Goal: Task Accomplishment & Management: Use online tool/utility

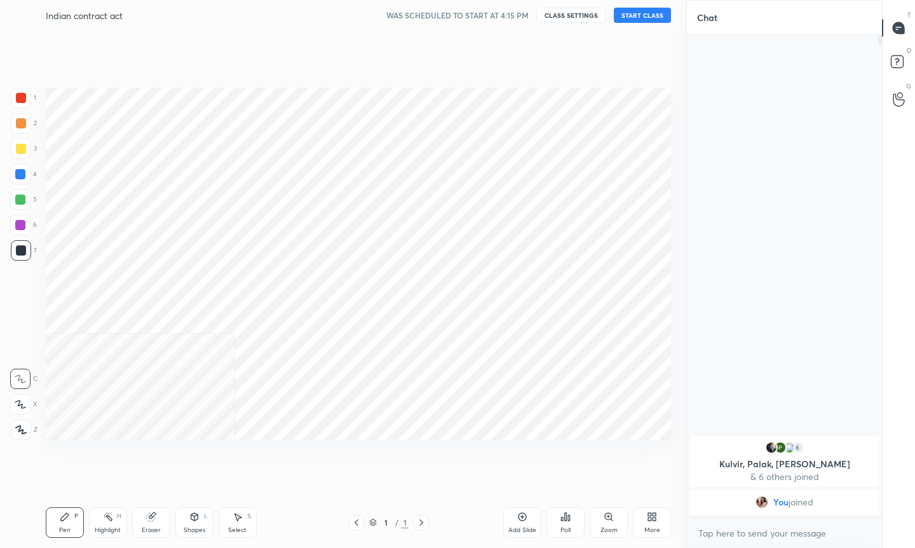
scroll to position [63054, 62885]
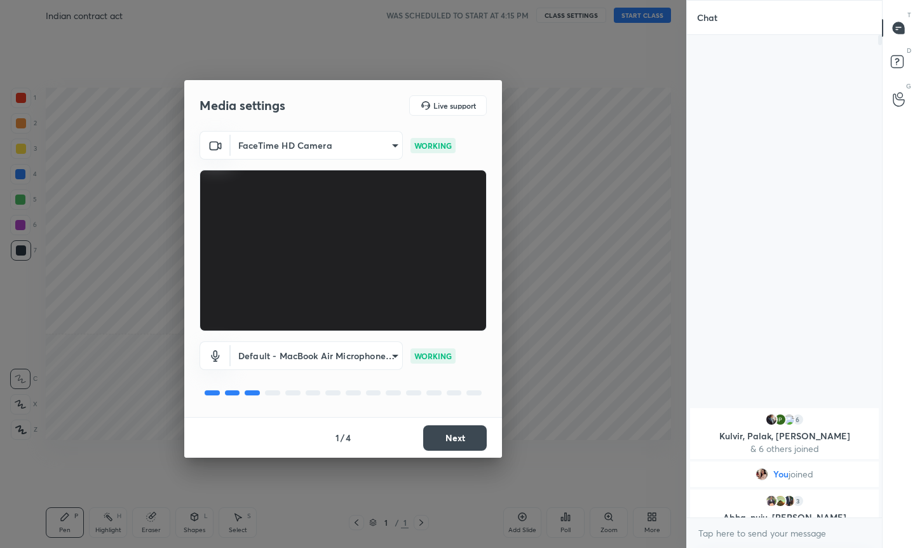
click at [448, 448] on button "Next" at bounding box center [455, 437] width 64 height 25
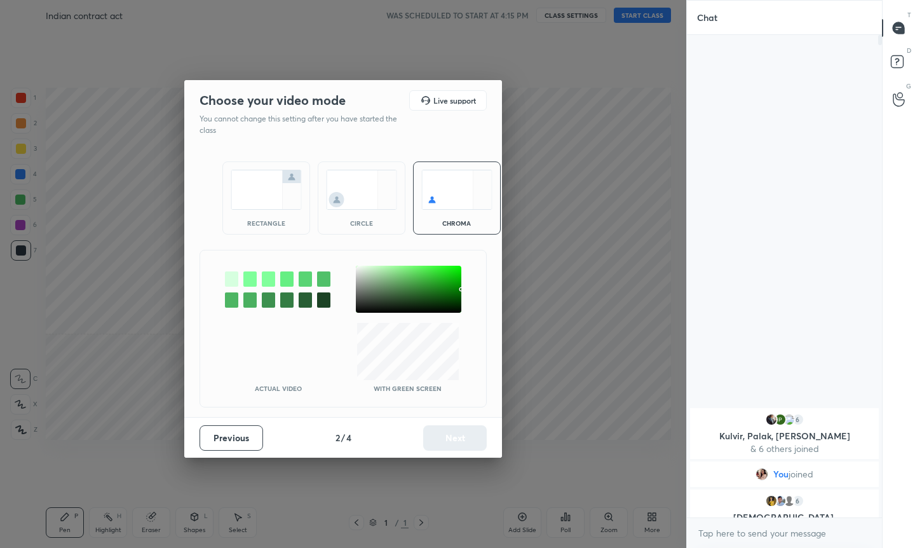
click at [361, 183] on img at bounding box center [361, 190] width 71 height 40
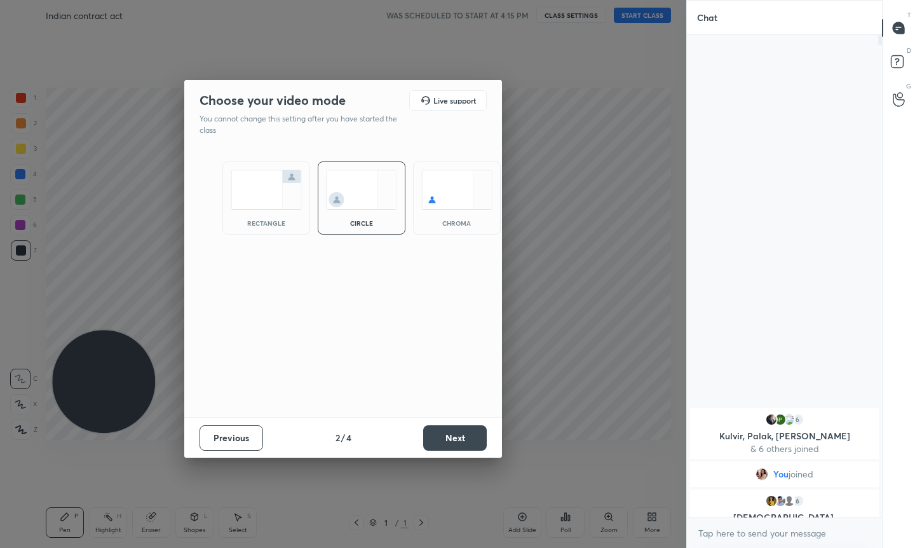
click at [448, 434] on button "Next" at bounding box center [455, 437] width 64 height 25
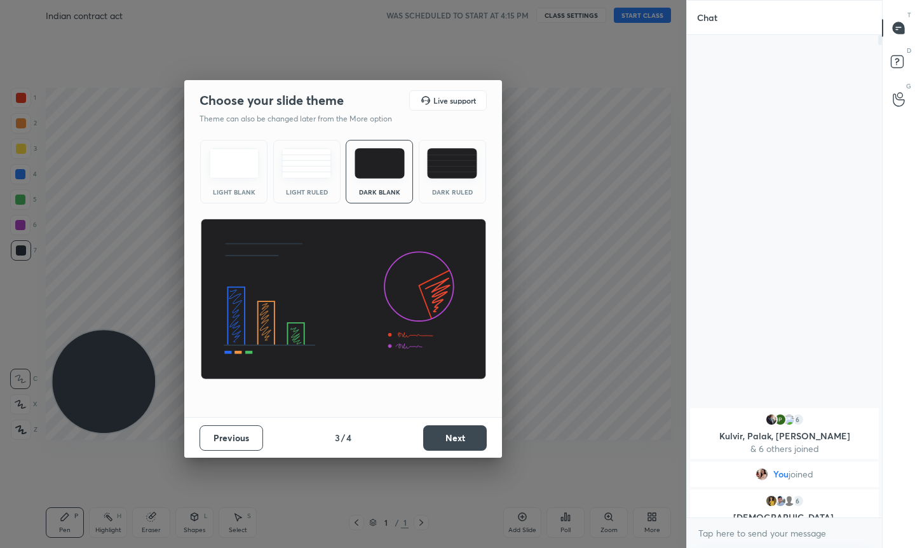
click at [448, 435] on button "Next" at bounding box center [455, 437] width 64 height 25
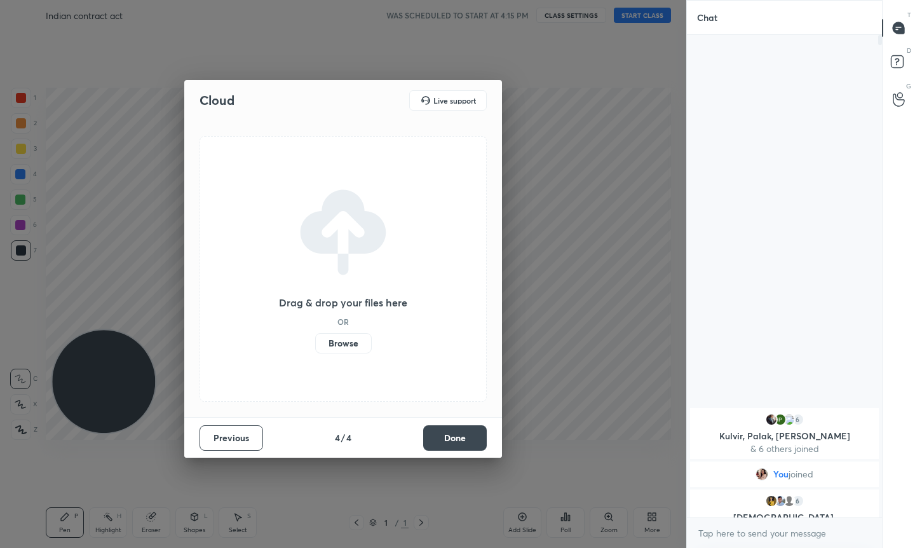
click at [448, 435] on button "Done" at bounding box center [455, 437] width 64 height 25
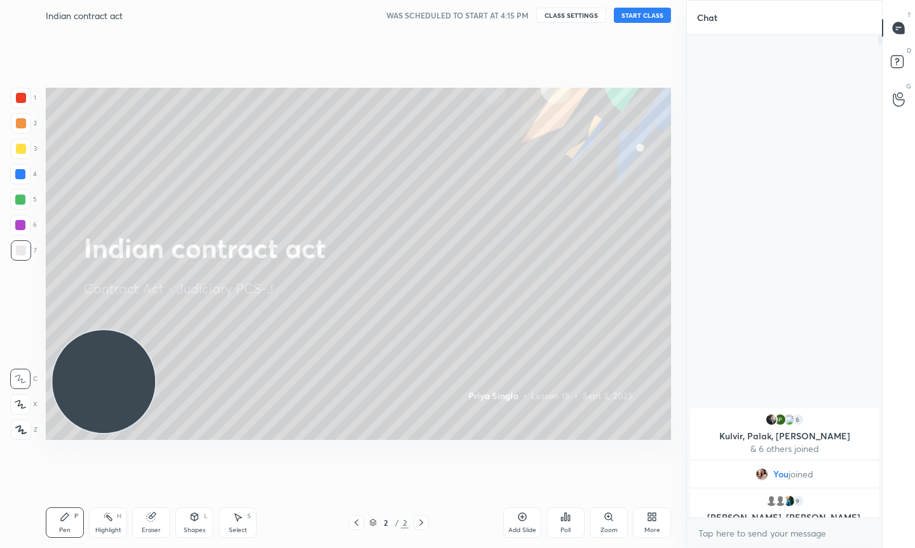
click at [641, 13] on button "START CLASS" at bounding box center [642, 15] width 57 height 15
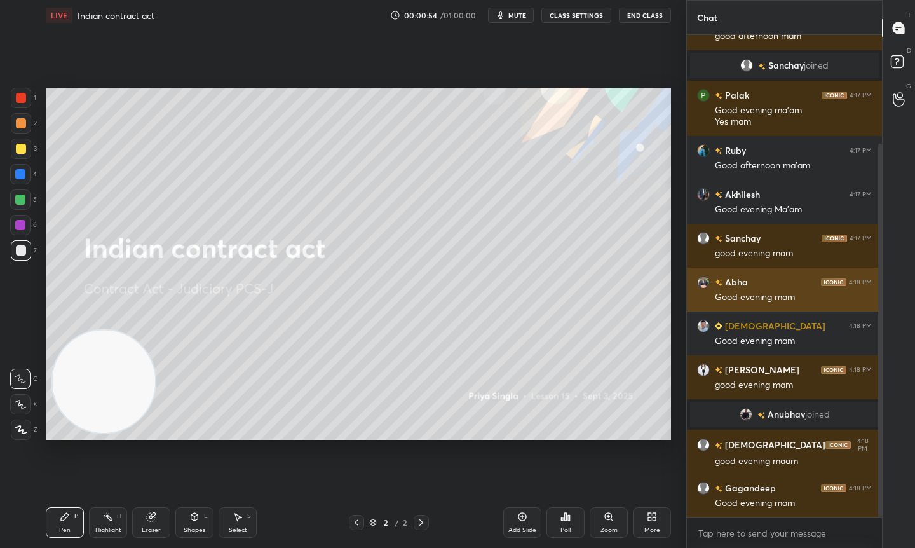
scroll to position [184, 0]
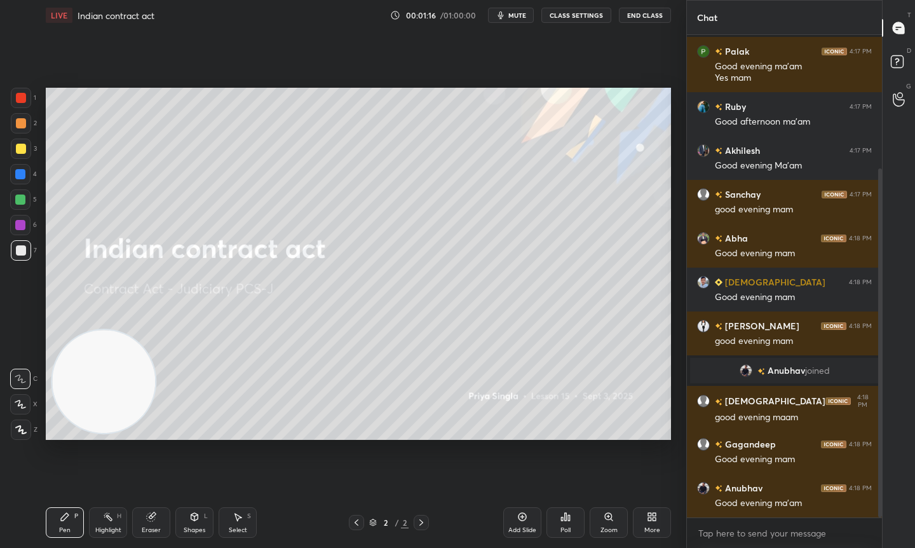
click at [243, 513] on div "Select S" at bounding box center [238, 522] width 38 height 30
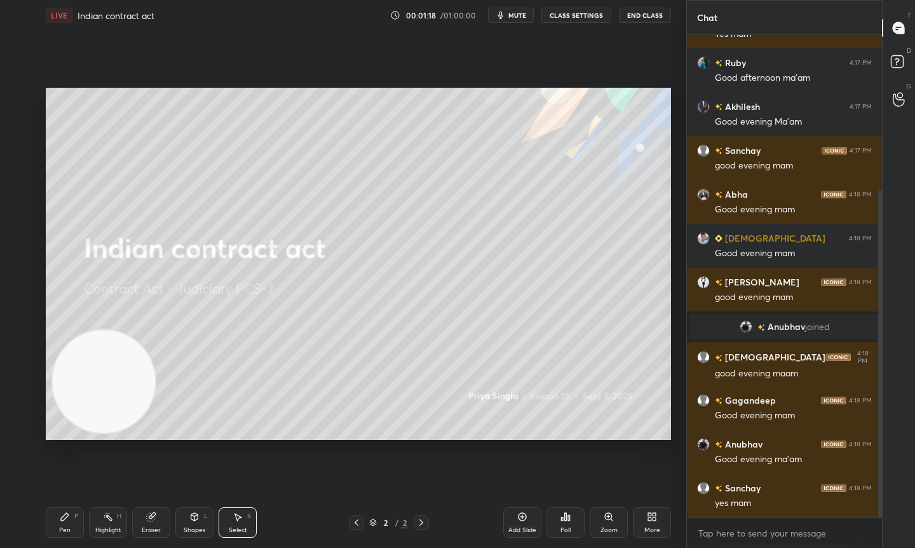
click at [194, 521] on icon at bounding box center [194, 516] width 10 height 10
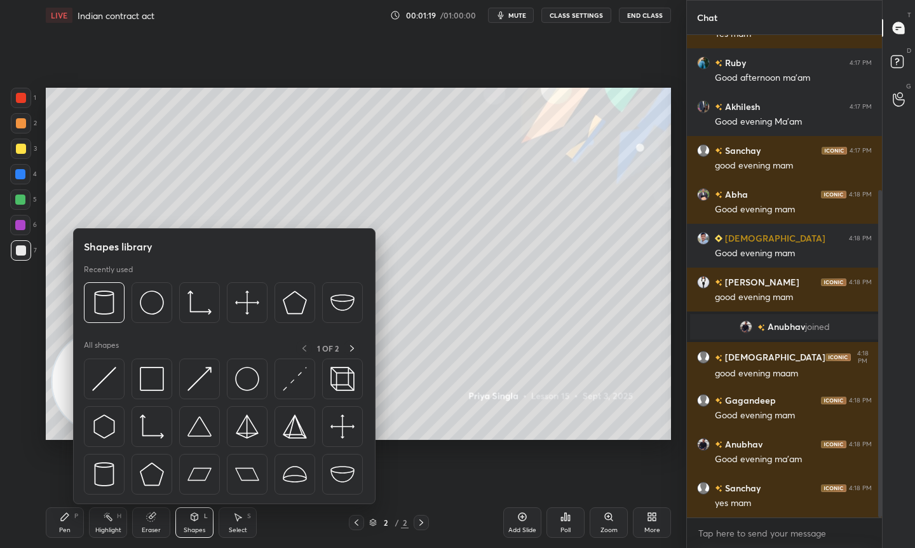
click at [195, 521] on icon at bounding box center [194, 516] width 10 height 10
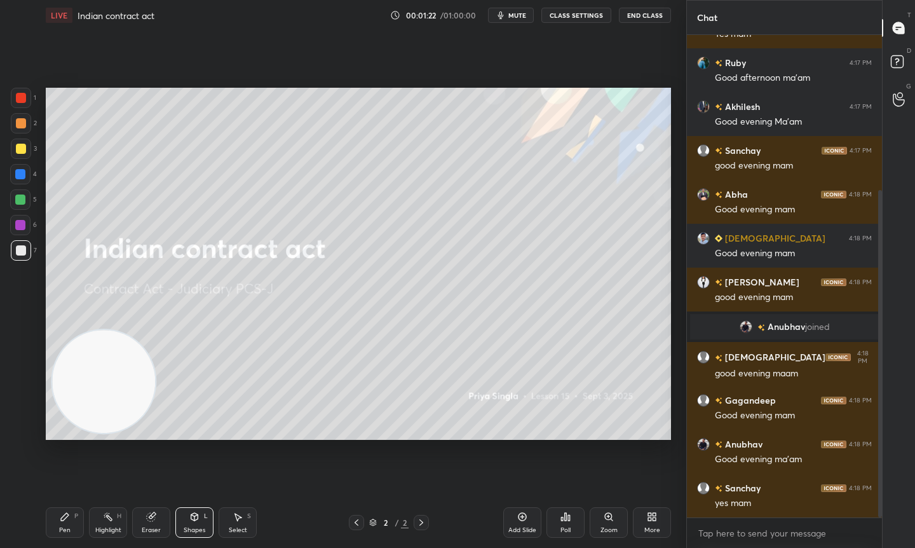
scroll to position [272, 0]
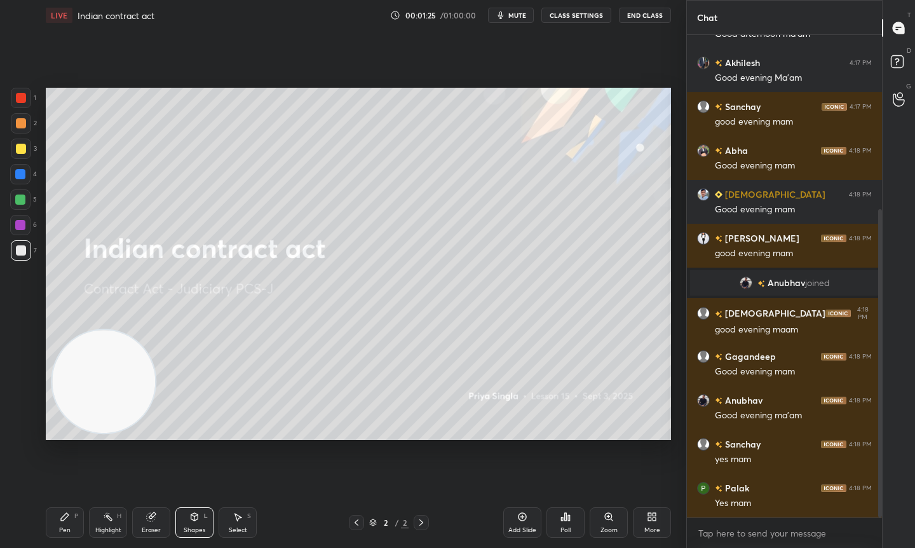
click at [234, 516] on icon at bounding box center [237, 516] width 10 height 10
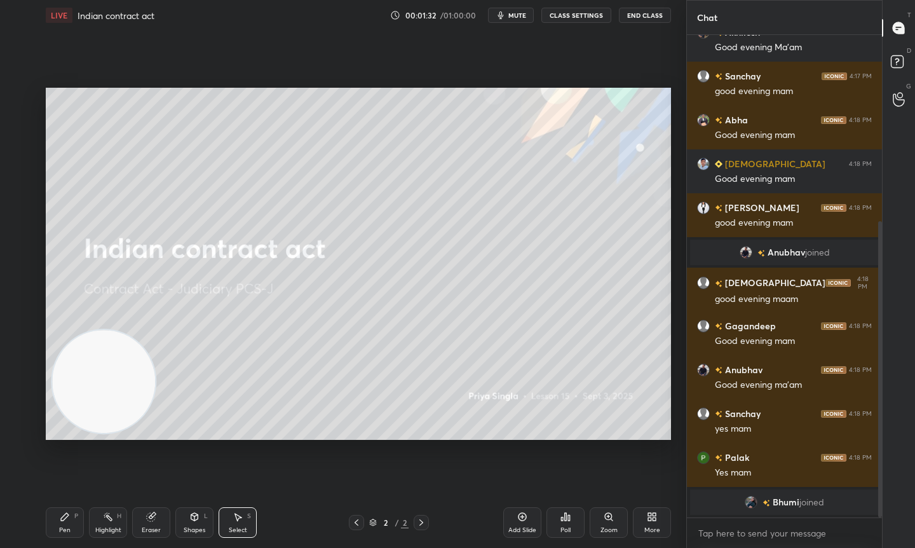
click at [64, 524] on div "Pen P" at bounding box center [65, 522] width 38 height 30
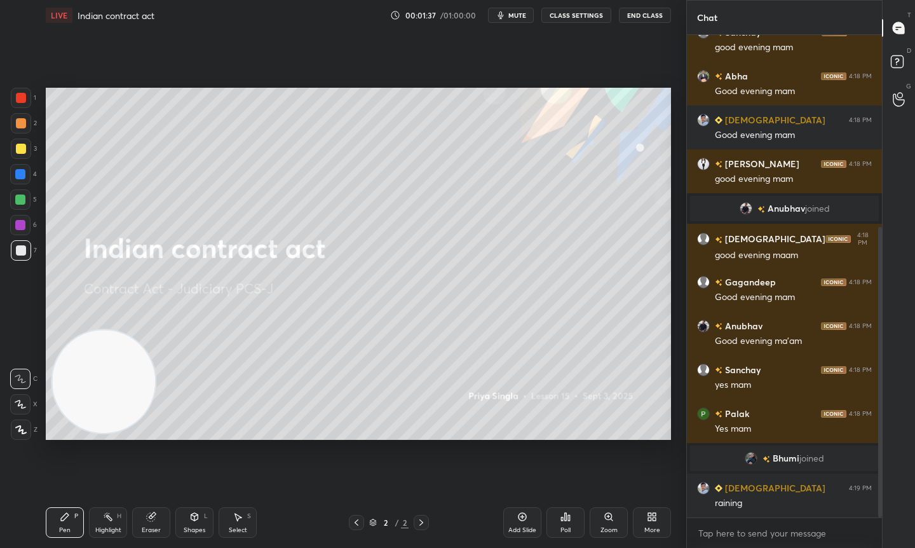
click at [26, 147] on div at bounding box center [21, 148] width 20 height 20
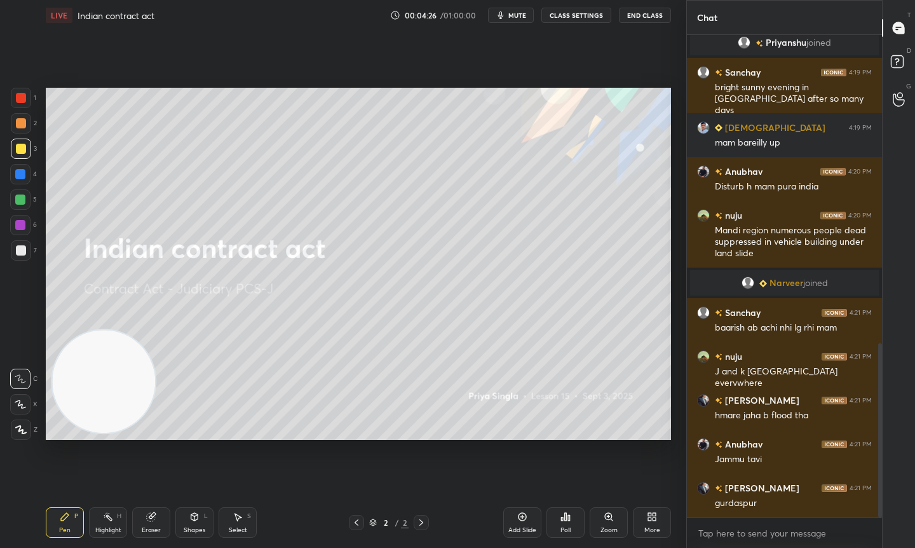
scroll to position [895, 0]
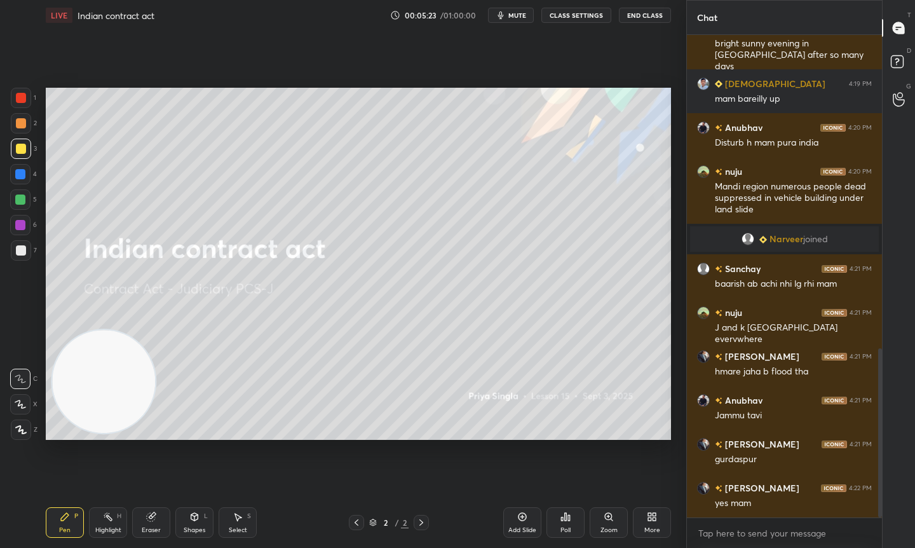
click at [520, 514] on icon at bounding box center [522, 516] width 10 height 10
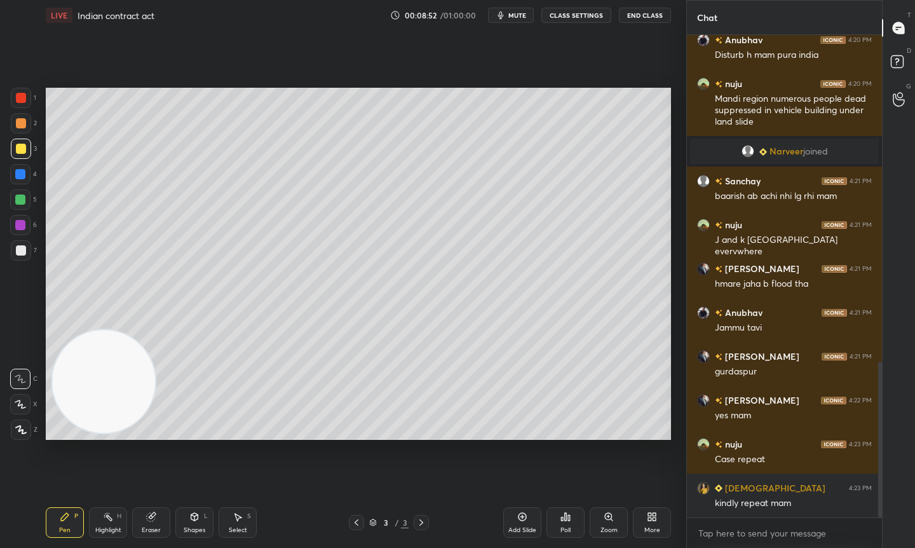
scroll to position [1013, 0]
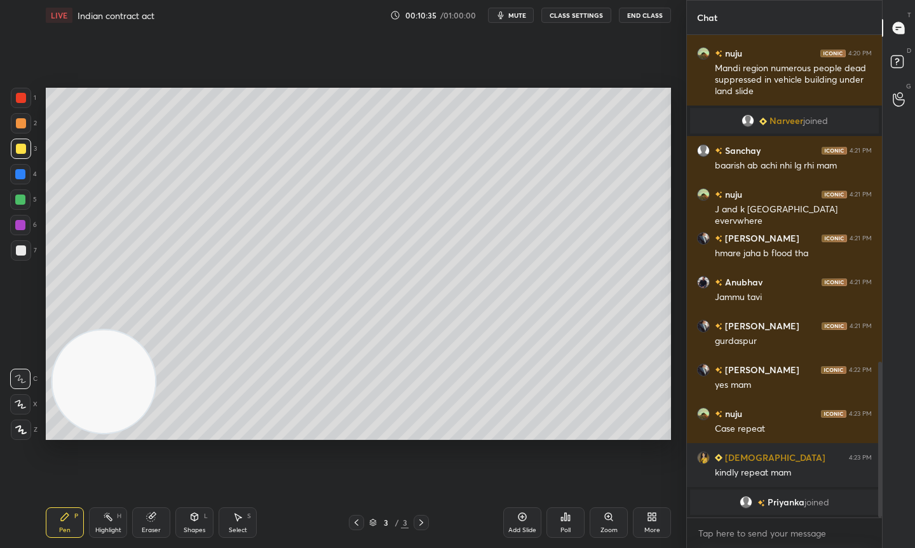
click at [523, 530] on div "Add Slide" at bounding box center [522, 530] width 28 height 6
click at [528, 524] on div "Add Slide" at bounding box center [522, 522] width 38 height 30
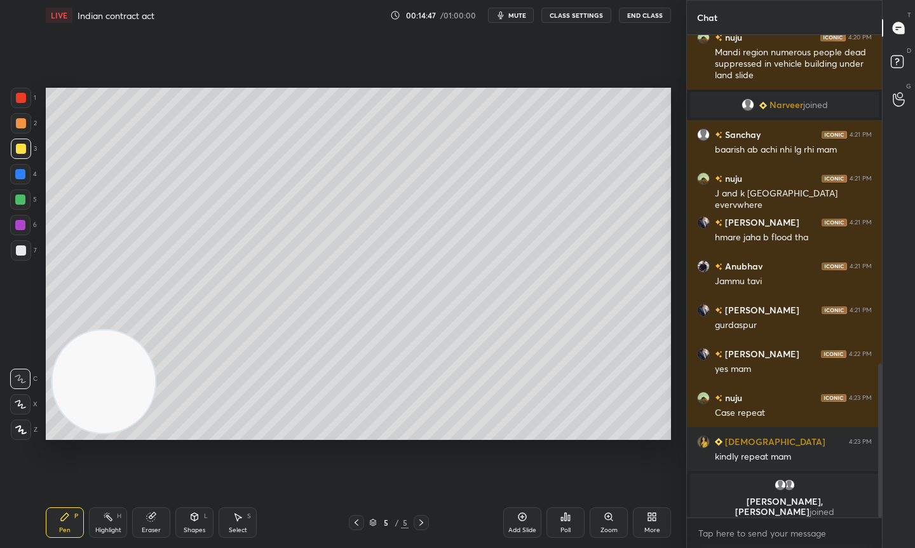
click at [523, 515] on icon at bounding box center [522, 516] width 10 height 10
click at [533, 515] on div "Add Slide" at bounding box center [522, 522] width 38 height 30
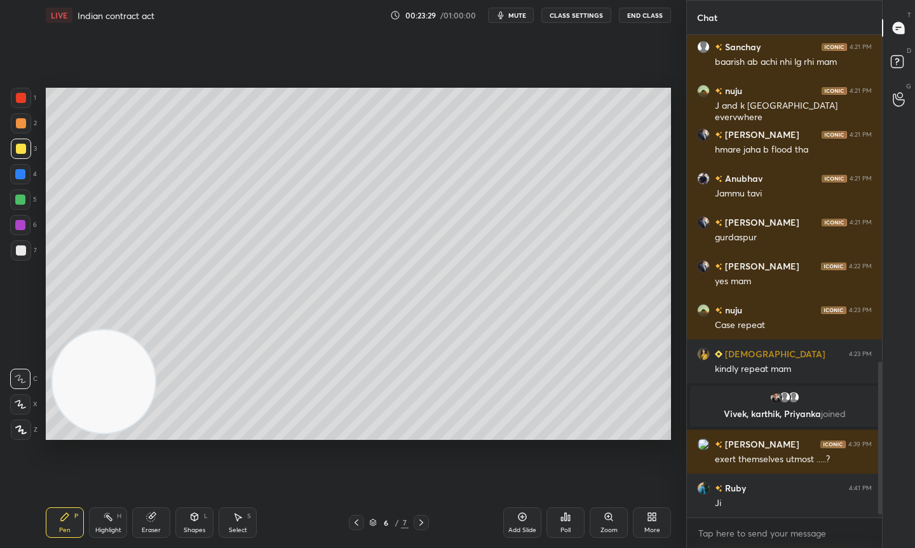
scroll to position [1055, 0]
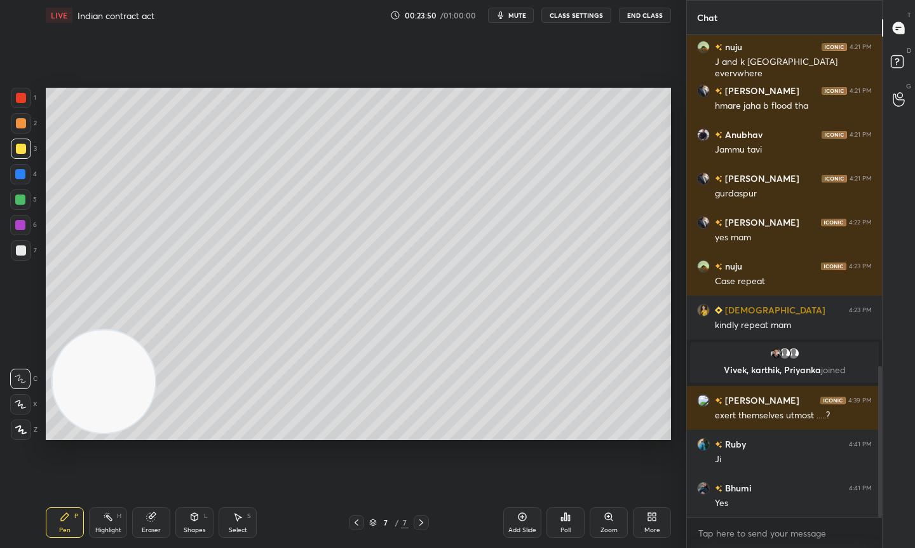
click at [526, 518] on icon at bounding box center [522, 516] width 10 height 10
click at [673, 340] on div "Setting up your live class Poll for secs No correct answer Start poll" at bounding box center [358, 263] width 635 height 466
click at [530, 528] on div "Add Slide" at bounding box center [522, 530] width 28 height 6
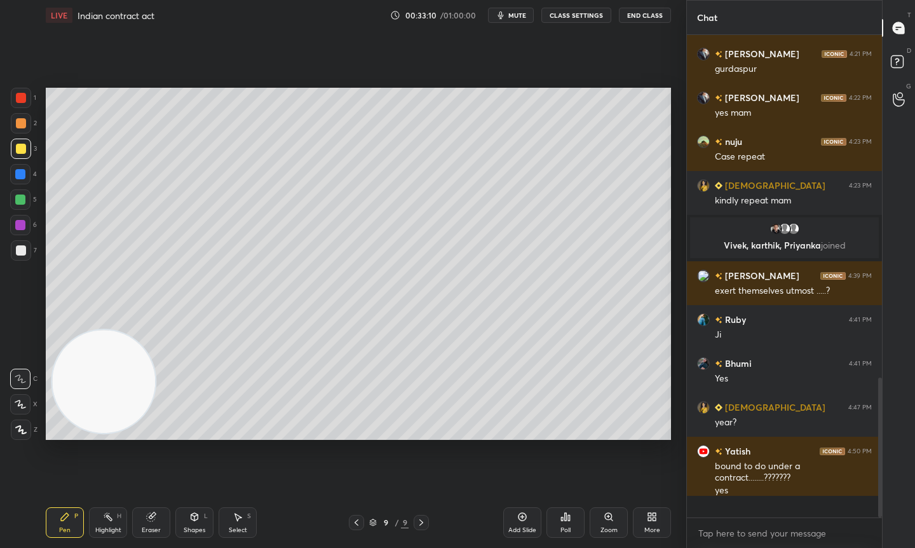
scroll to position [1180, 0]
click at [522, 531] on div "Add Slide" at bounding box center [522, 530] width 28 height 6
click at [518, 522] on div "Add Slide" at bounding box center [522, 522] width 38 height 30
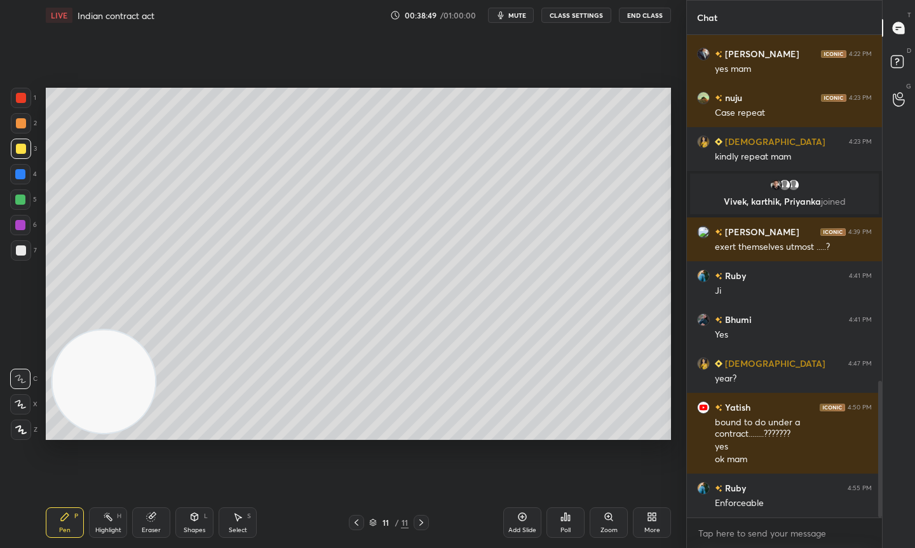
click at [531, 515] on div "Add Slide" at bounding box center [522, 522] width 38 height 30
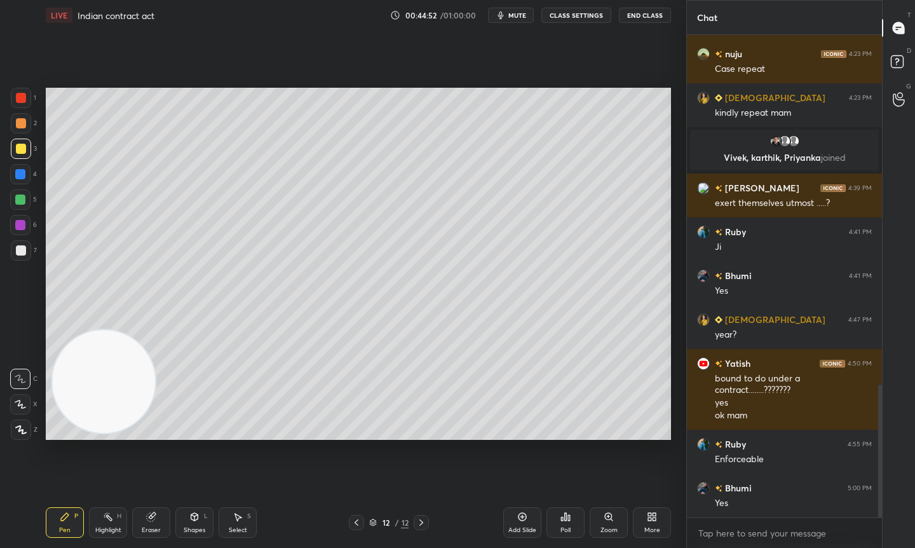
click at [523, 516] on icon at bounding box center [522, 516] width 10 height 10
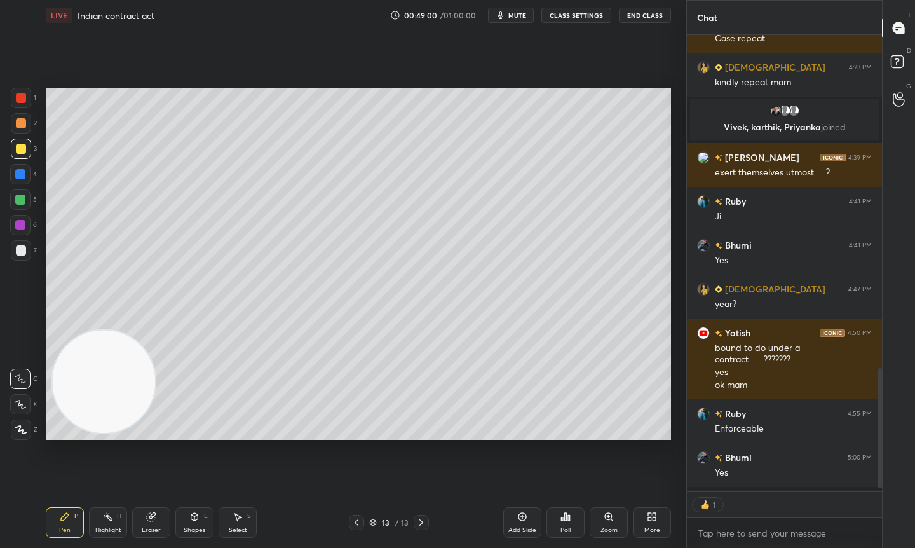
scroll to position [4, 4]
click at [517, 527] on div "Add Slide" at bounding box center [522, 530] width 28 height 6
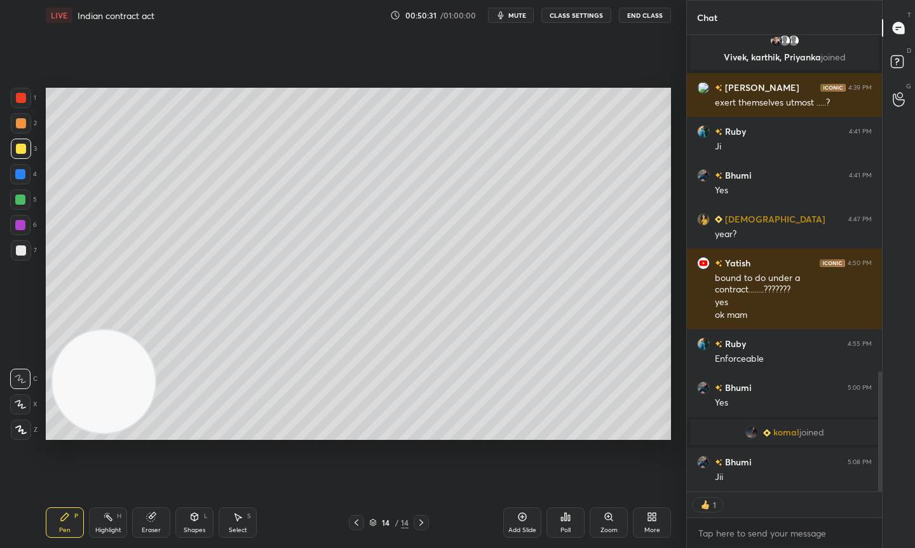
click at [534, 527] on div "Add Slide" at bounding box center [522, 530] width 28 height 6
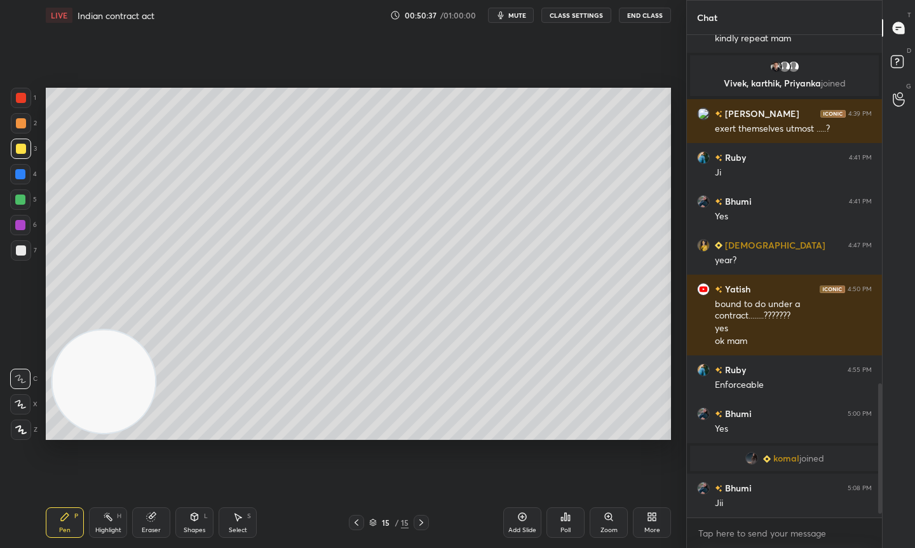
scroll to position [1248, 0]
click at [384, 85] on div "Setting up your live class Poll for secs No correct answer Start poll" at bounding box center [358, 263] width 635 height 466
click at [512, 515] on div "Add Slide" at bounding box center [522, 522] width 38 height 30
click at [514, 531] on div "Add Slide" at bounding box center [522, 530] width 28 height 6
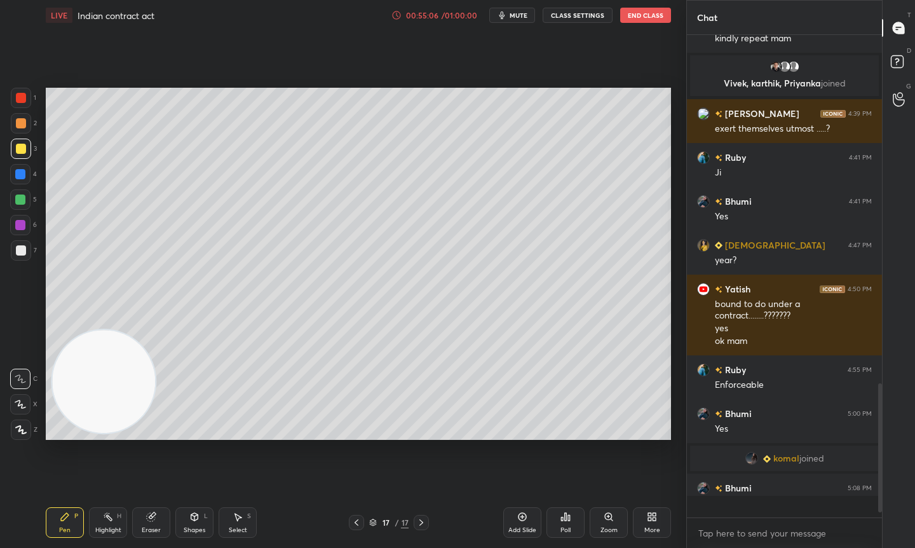
scroll to position [1248, 0]
click at [44, 131] on div "Setting up your live class Poll for secs No correct answer Start poll" at bounding box center [358, 263] width 635 height 466
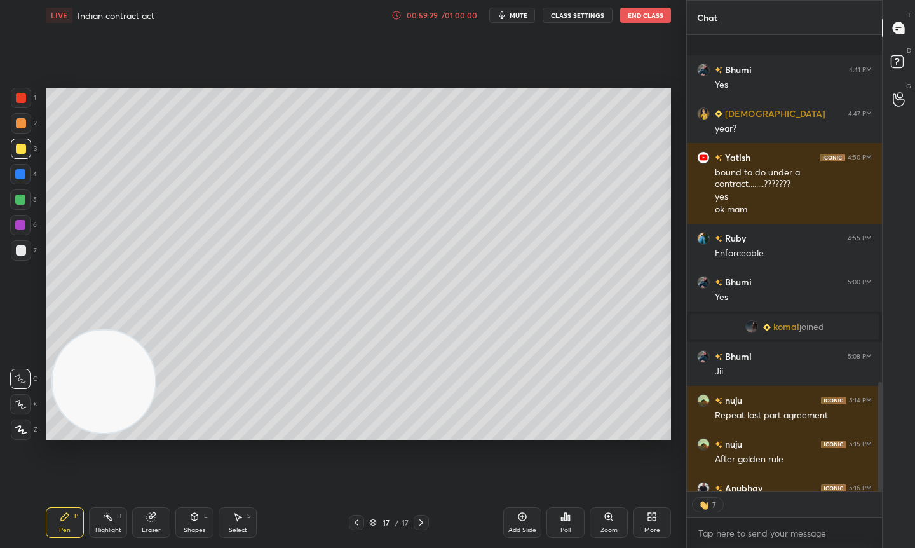
scroll to position [1450, 0]
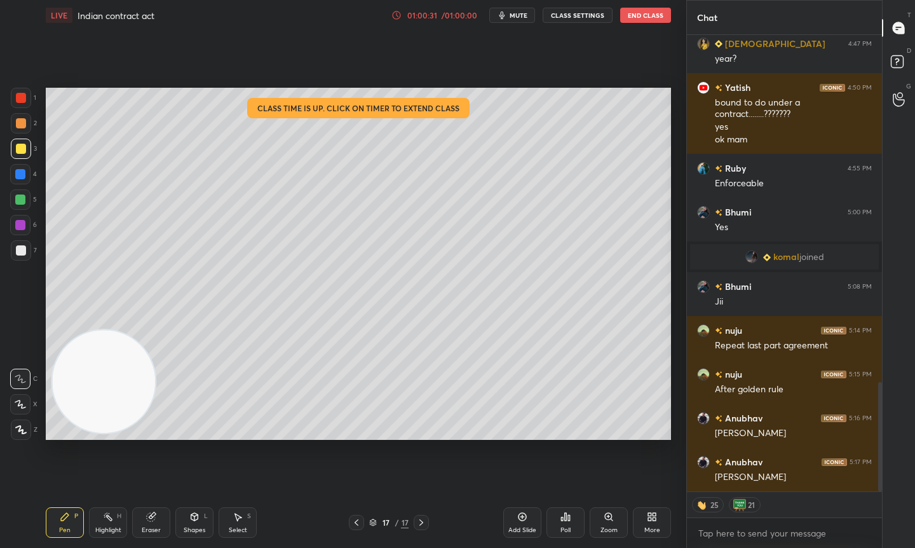
click at [651, 17] on button "End Class" at bounding box center [645, 15] width 51 height 15
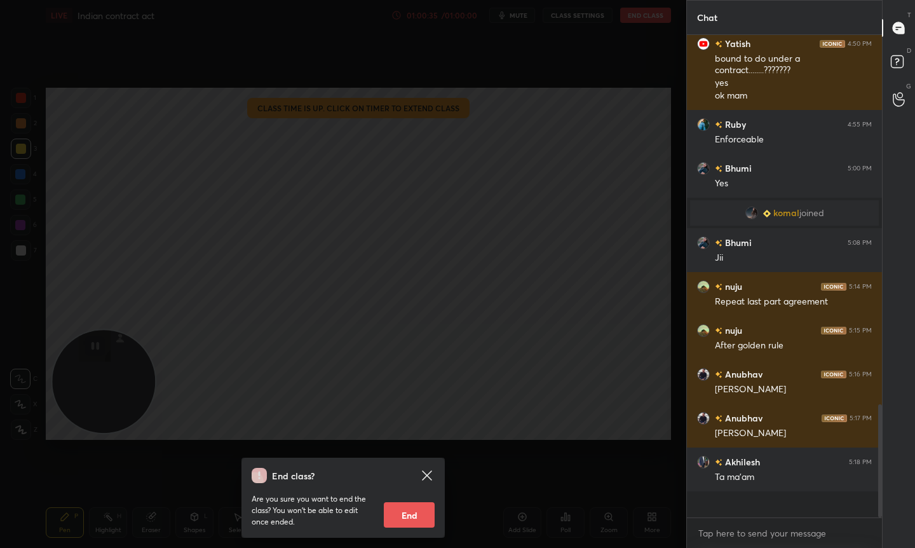
scroll to position [1467, 0]
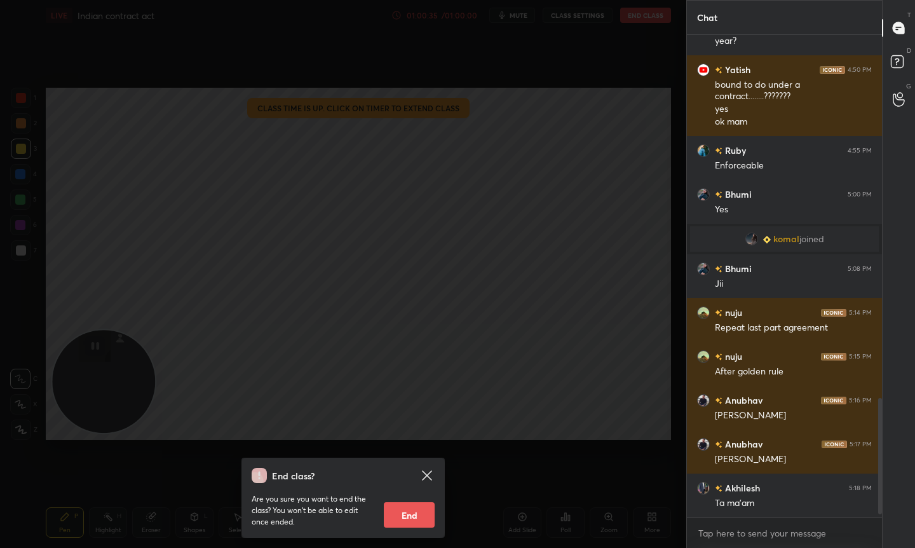
click at [398, 517] on button "End" at bounding box center [409, 514] width 51 height 25
type textarea "x"
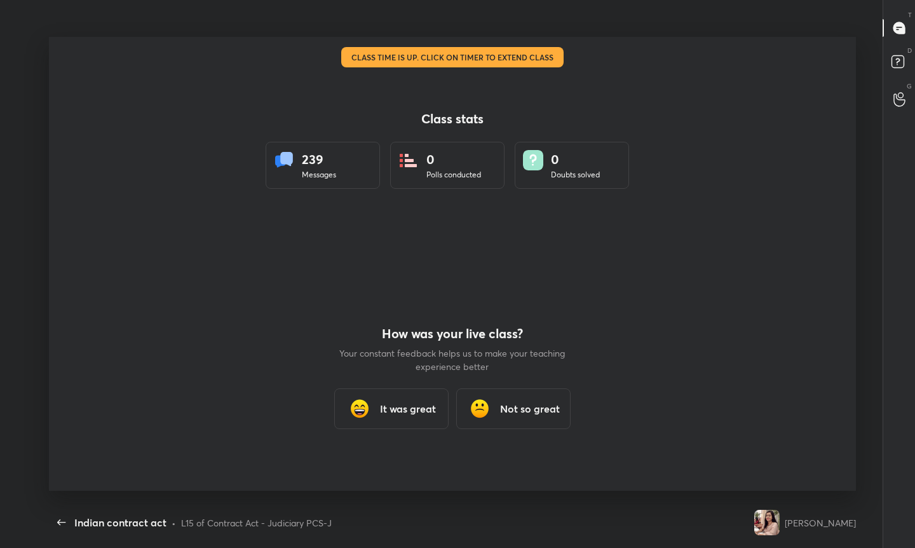
scroll to position [0, 0]
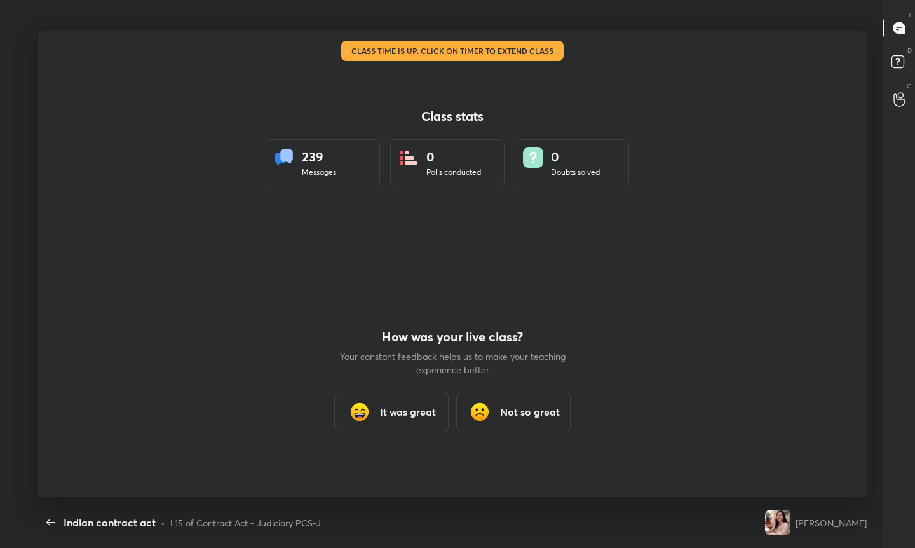
click at [398, 410] on h3 "It was great" at bounding box center [408, 411] width 56 height 15
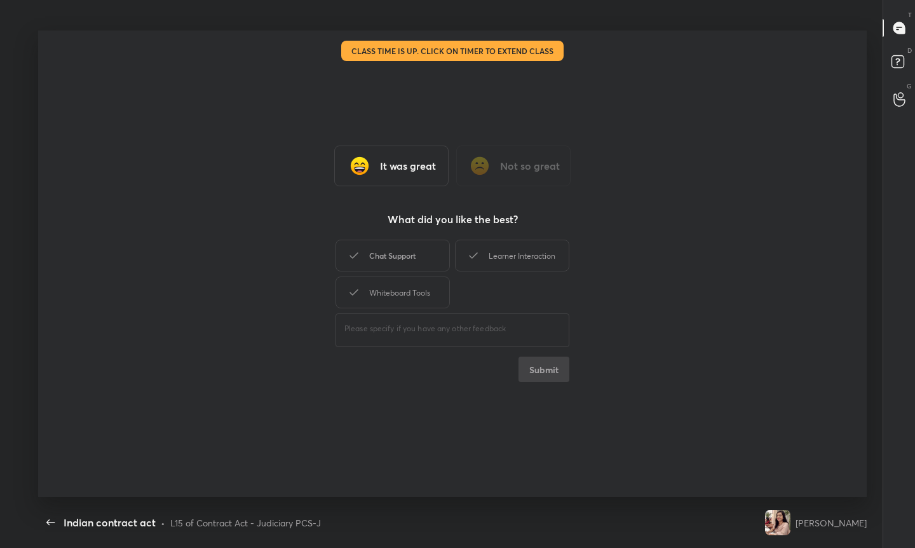
click at [411, 244] on div "Chat Support" at bounding box center [392, 255] width 114 height 32
click at [513, 259] on div "Learner Interaction" at bounding box center [512, 255] width 114 height 32
click at [443, 290] on div "Whiteboard Tools" at bounding box center [392, 292] width 114 height 32
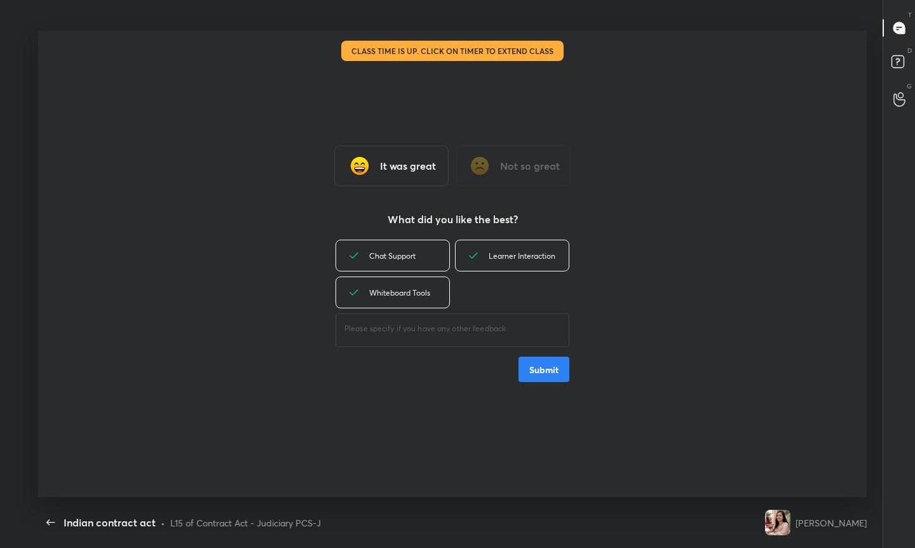
click at [536, 368] on button "Submit" at bounding box center [543, 368] width 51 height 25
